Goal: Check status: Check status

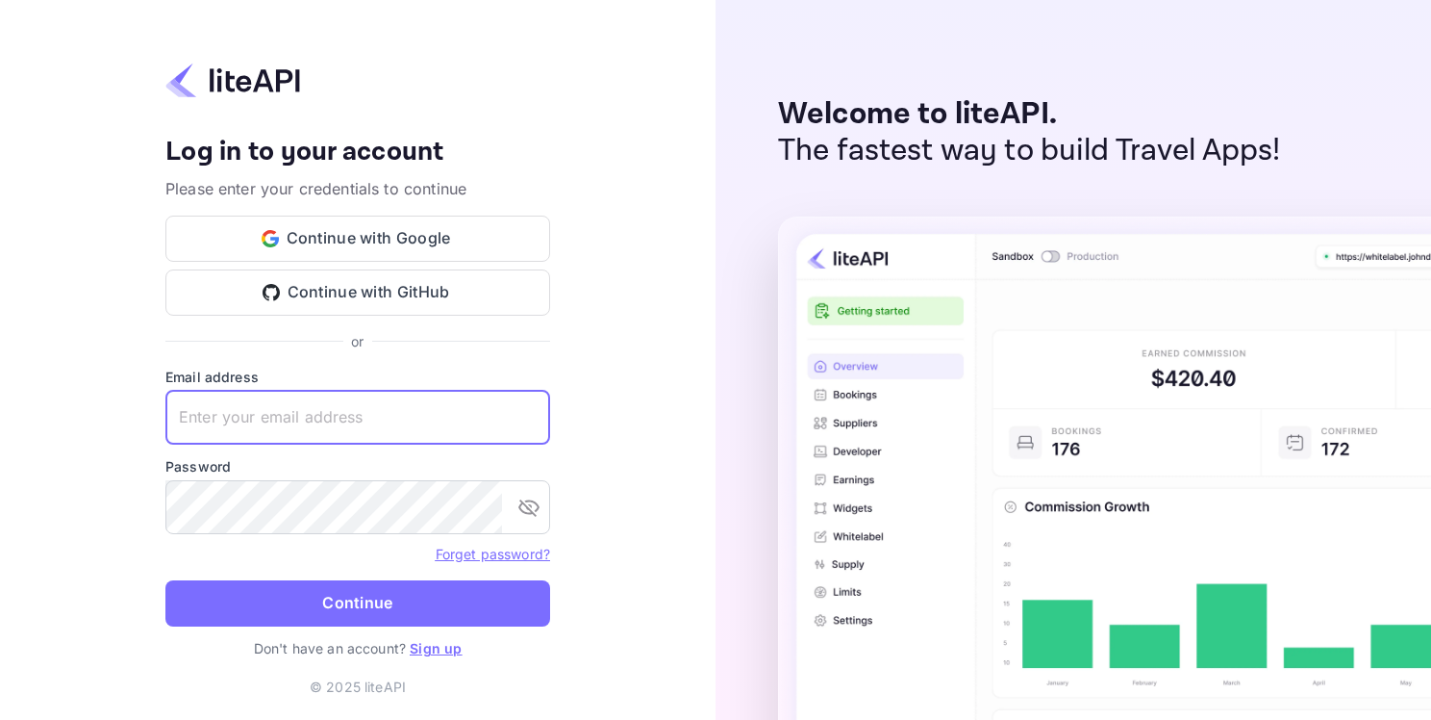
paste input "adminpassword_support@yandex-team.ru"
type input "adminpassword_support@yandex-team.ru"
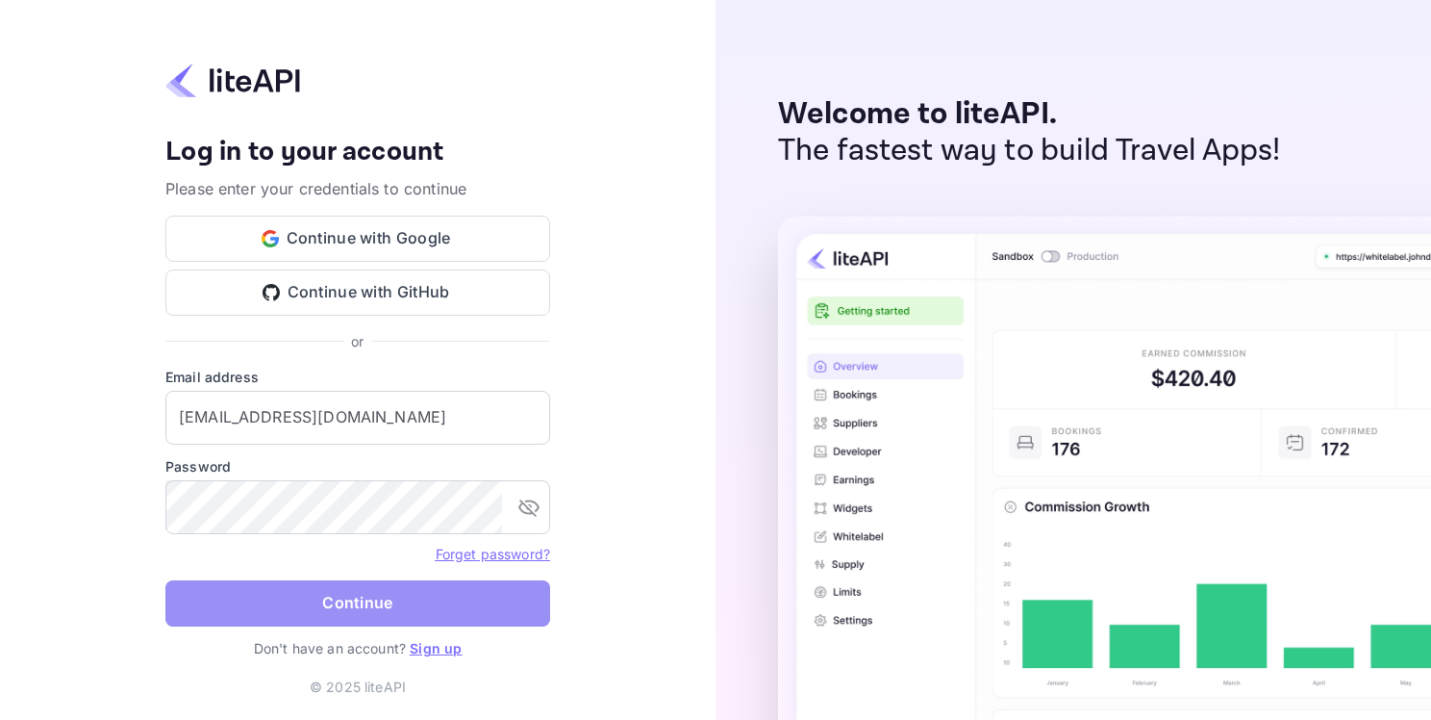
click at [372, 597] on button "Continue" at bounding box center [357, 603] width 385 height 46
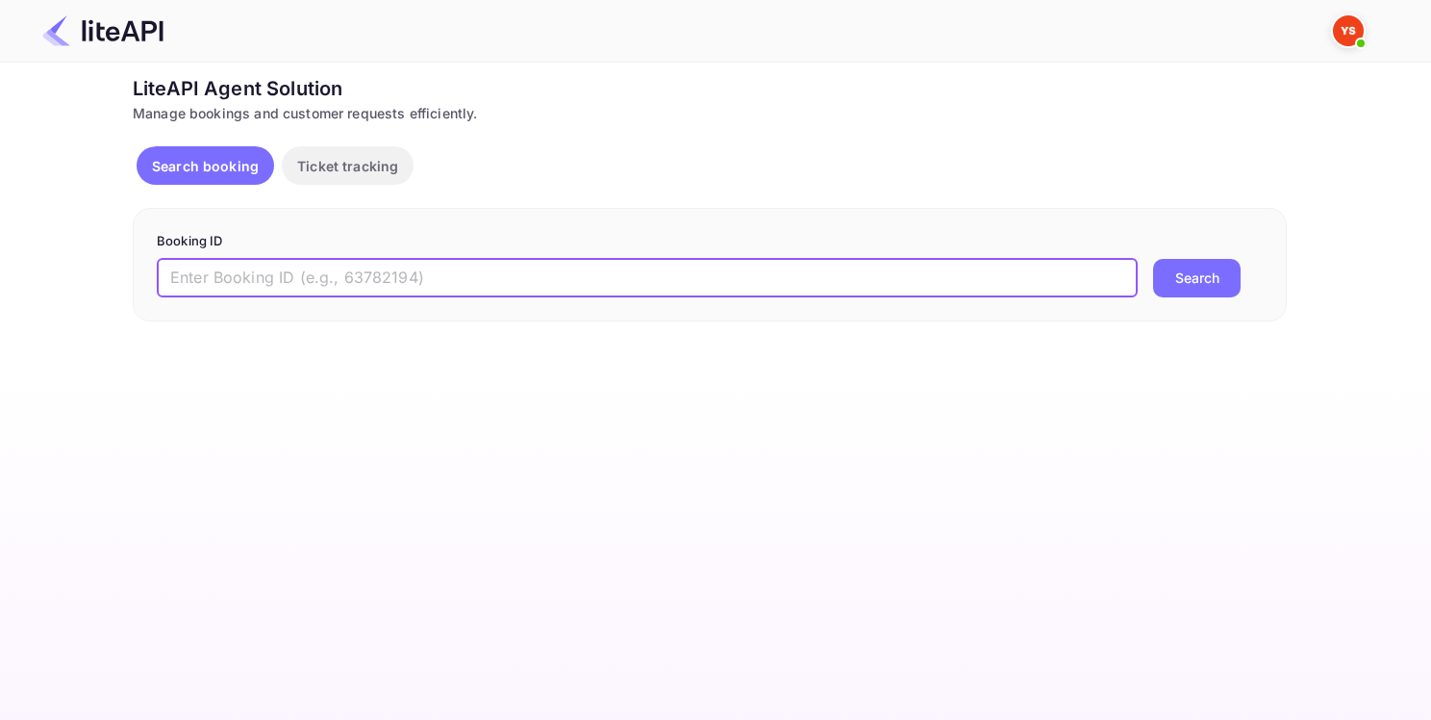
paste input "8708860"
type input "8708860"
click at [1174, 284] on button "Search" at bounding box center [1197, 278] width 88 height 38
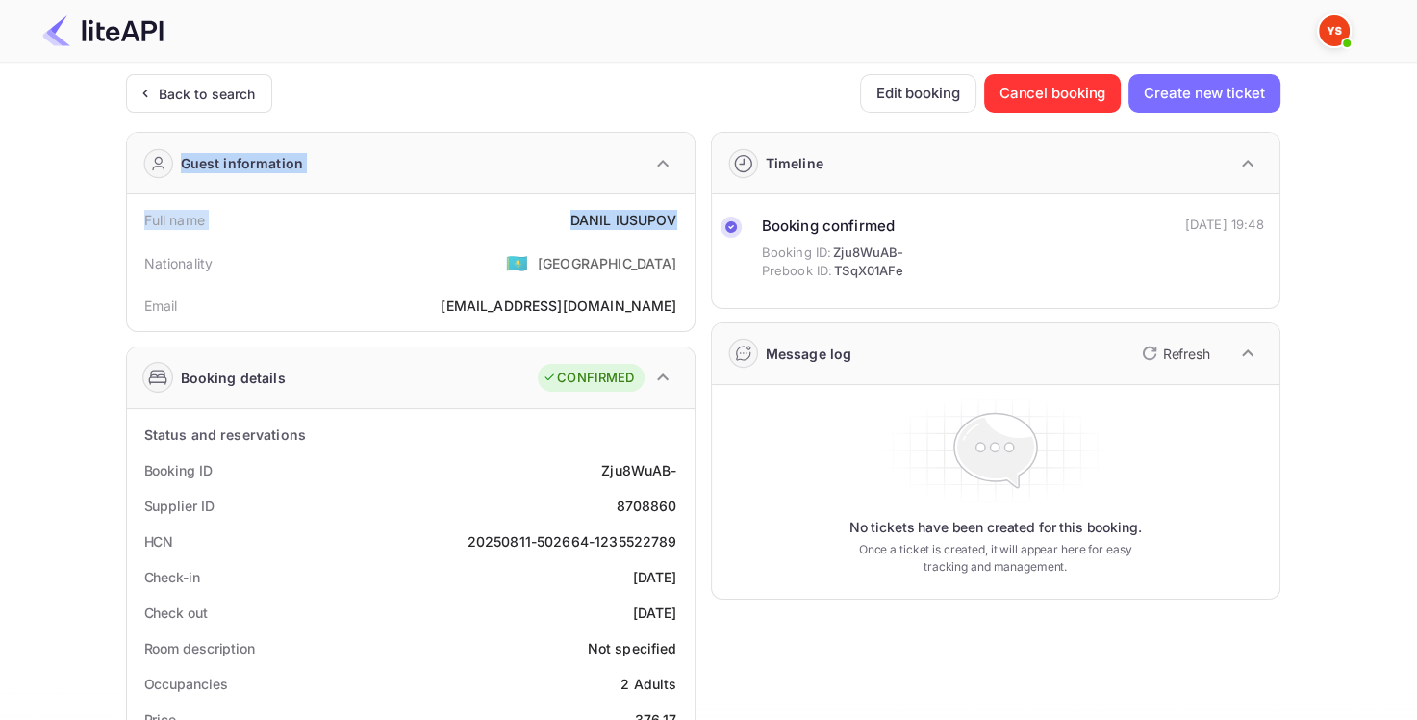
drag, startPoint x: 571, startPoint y: 215, endPoint x: 674, endPoint y: 219, distance: 103.0
click at [626, 220] on div "[PERSON_NAME]" at bounding box center [623, 220] width 107 height 20
drag, startPoint x: 568, startPoint y: 221, endPoint x: 681, endPoint y: 217, distance: 113.6
click at [681, 217] on div "Full name [PERSON_NAME]" at bounding box center [411, 220] width 552 height 36
copy div "[PERSON_NAME]"
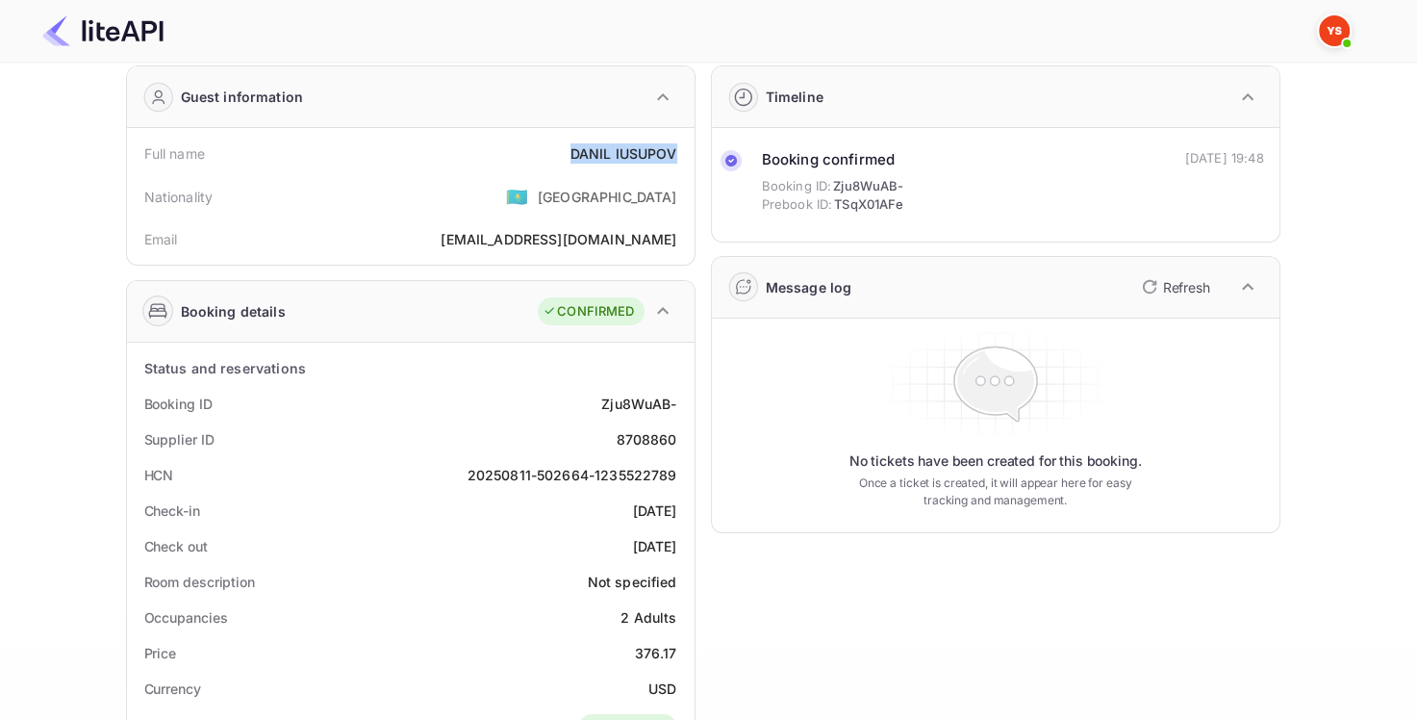
scroll to position [192, 0]
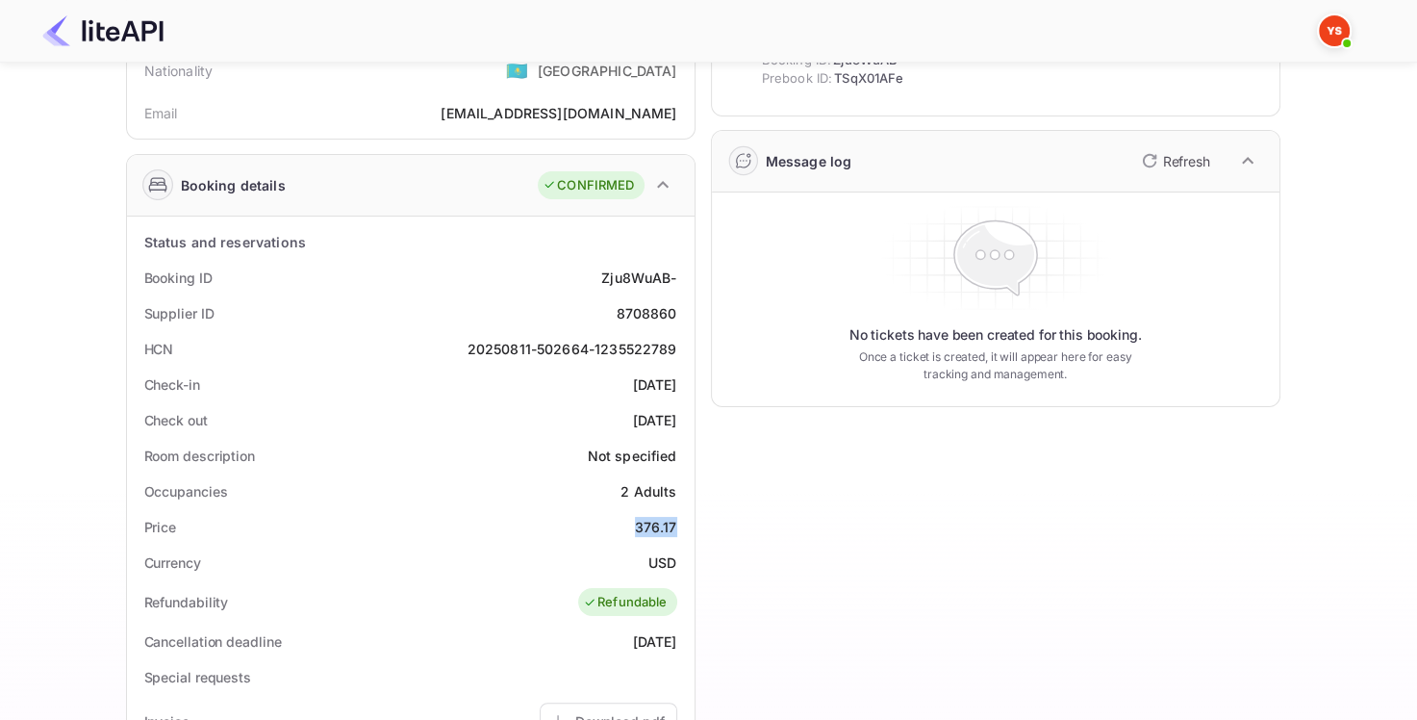
drag, startPoint x: 638, startPoint y: 528, endPoint x: 677, endPoint y: 521, distance: 40.0
click at [677, 522] on div "Price 376.17" at bounding box center [411, 527] width 552 height 36
copy div "376.17"
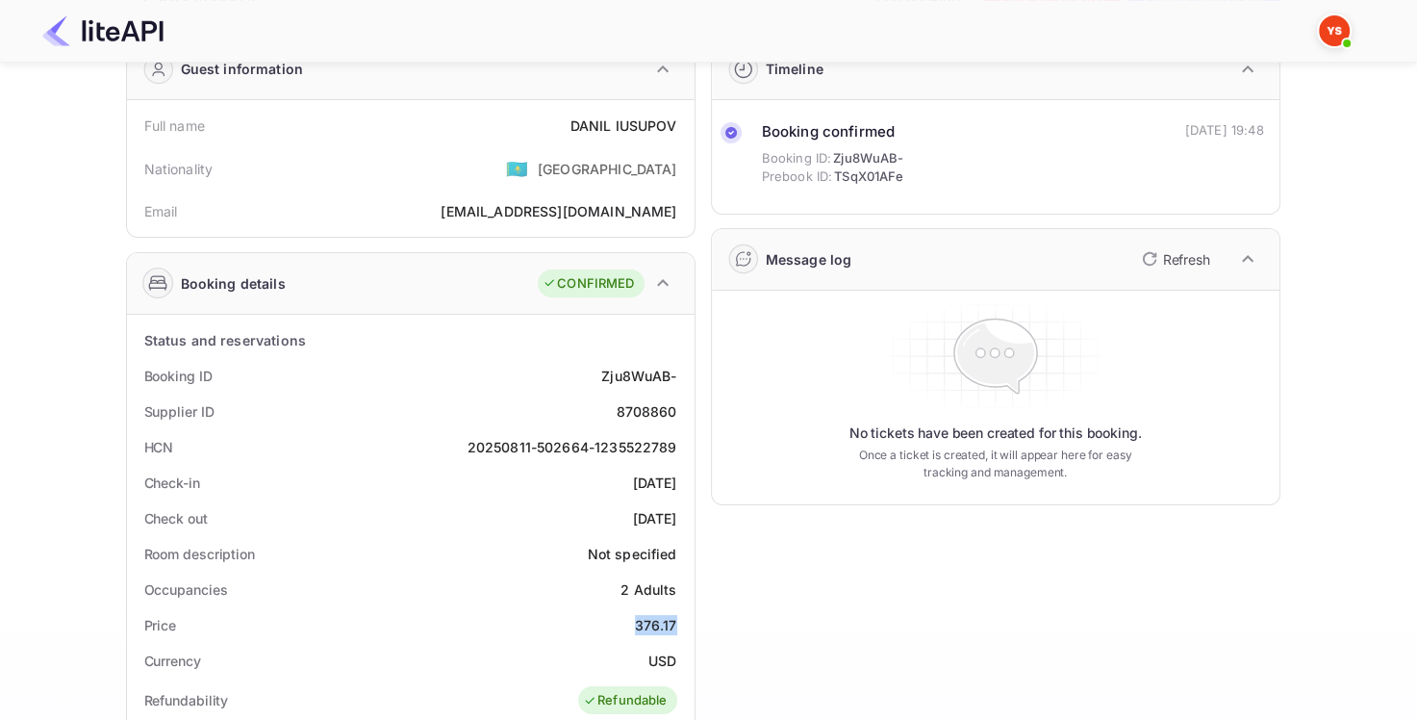
scroll to position [0, 0]
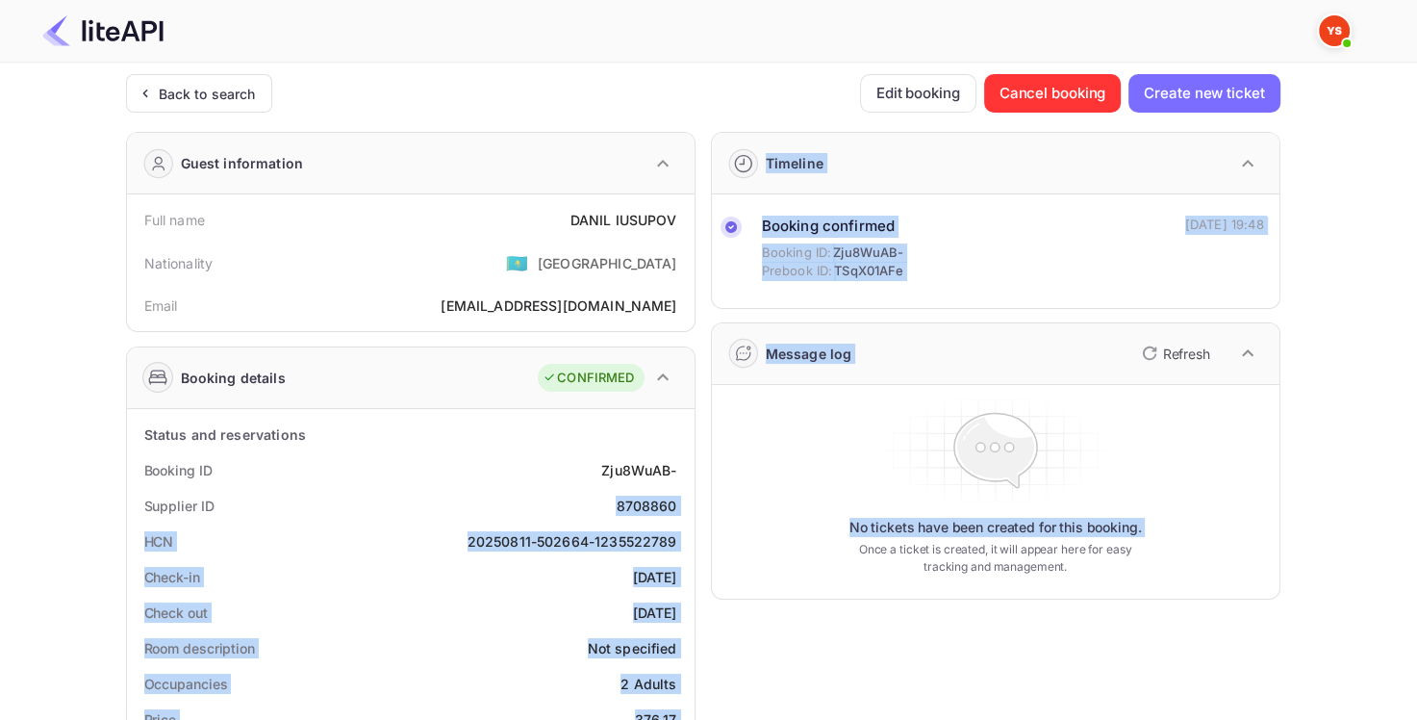
drag, startPoint x: 611, startPoint y: 509, endPoint x: 697, endPoint y: 503, distance: 86.8
click at [634, 501] on div "8708860" at bounding box center [646, 505] width 61 height 20
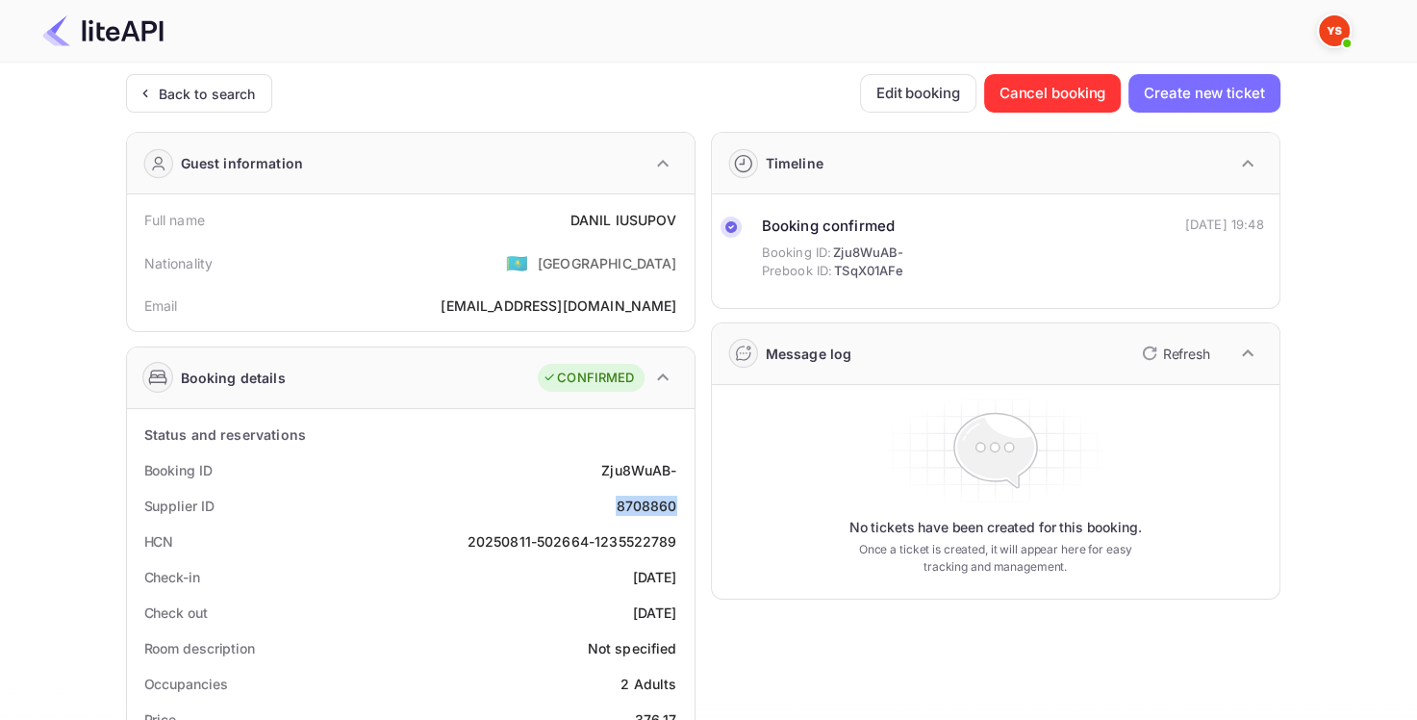
drag, startPoint x: 617, startPoint y: 511, endPoint x: 684, endPoint y: 508, distance: 67.4
click at [684, 508] on div "Supplier ID 8708860" at bounding box center [411, 506] width 552 height 36
copy div "8708860"
